Goal: Information Seeking & Learning: Learn about a topic

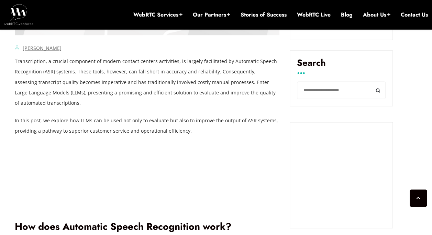
scroll to position [471, 0]
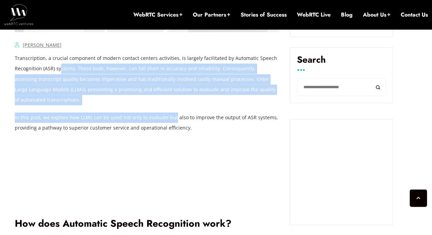
drag, startPoint x: 61, startPoint y: 70, endPoint x: 169, endPoint y: 121, distance: 119.7
drag, startPoint x: 169, startPoint y: 121, endPoint x: 125, endPoint y: 112, distance: 44.9
click at [125, 112] on p "In this post, we explore how LLMs can be used not only to evaluate but also to …" at bounding box center [147, 122] width 265 height 21
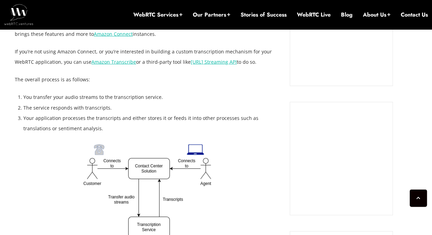
scroll to position [736, 0]
drag, startPoint x: 266, startPoint y: 71, endPoint x: 220, endPoint y: 94, distance: 51.2
click at [220, 94] on li "You transfer your audio streams to the transcription service." at bounding box center [151, 97] width 256 height 10
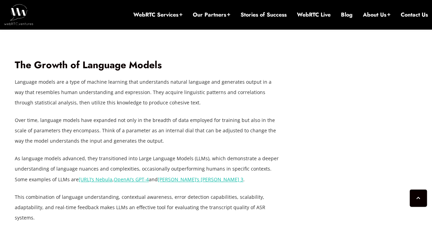
scroll to position [1486, 0]
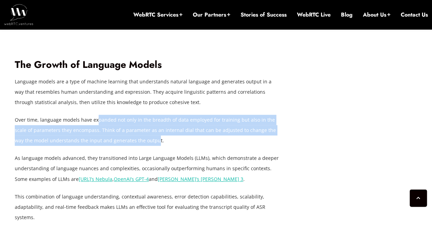
drag, startPoint x: 95, startPoint y: 108, endPoint x: 137, endPoint y: 133, distance: 48.4
click at [137, 133] on p "Over time, language models have expanded not only in the breadth of data employ…" at bounding box center [147, 130] width 265 height 31
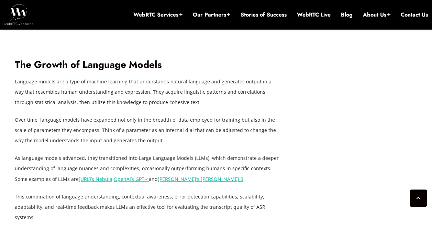
drag, startPoint x: 137, startPoint y: 133, endPoint x: 114, endPoint y: 141, distance: 24.5
click at [114, 141] on div "Transcription, a crucial component of modern contact centers activities, is lar…" at bounding box center [147, 86] width 265 height 2096
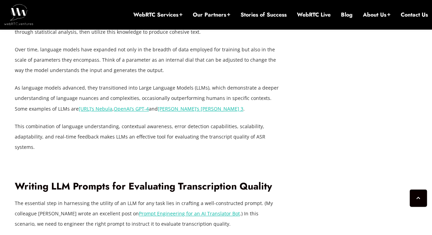
scroll to position [1559, 0]
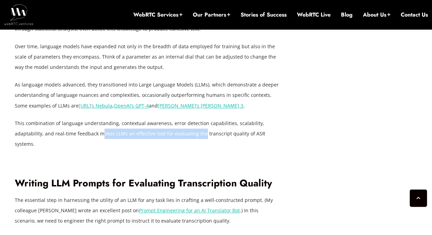
drag, startPoint x: 101, startPoint y: 120, endPoint x: 189, endPoint y: 118, distance: 88.4
click at [189, 118] on p "This combination of language understanding, contextual awareness, error detecti…" at bounding box center [147, 133] width 265 height 31
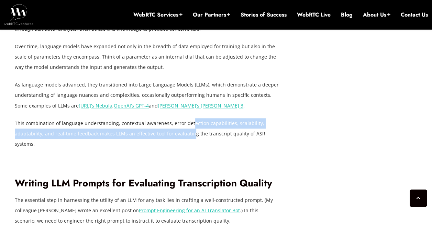
click at [189, 118] on p "This combination of language understanding, contextual awareness, error detecti…" at bounding box center [147, 133] width 265 height 31
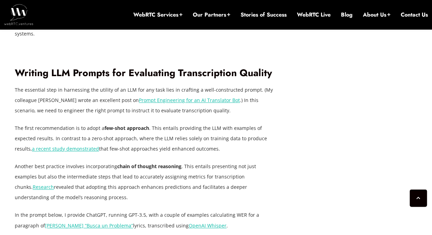
scroll to position [1670, 0]
click at [189, 122] on p "The first recommendation is to adopt a few-shot approach . This entails providi…" at bounding box center [147, 137] width 265 height 31
drag, startPoint x: 189, startPoint y: 118, endPoint x: 154, endPoint y: 128, distance: 36.7
click at [154, 128] on p "The first recommendation is to adopt a few-shot approach . This entails providi…" at bounding box center [147, 137] width 265 height 31
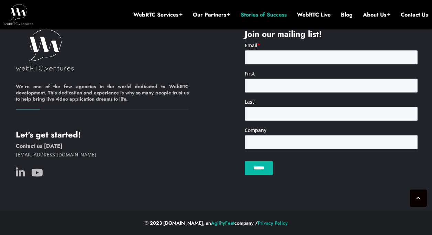
scroll to position [3101, 0]
